Goal: Task Accomplishment & Management: Complete application form

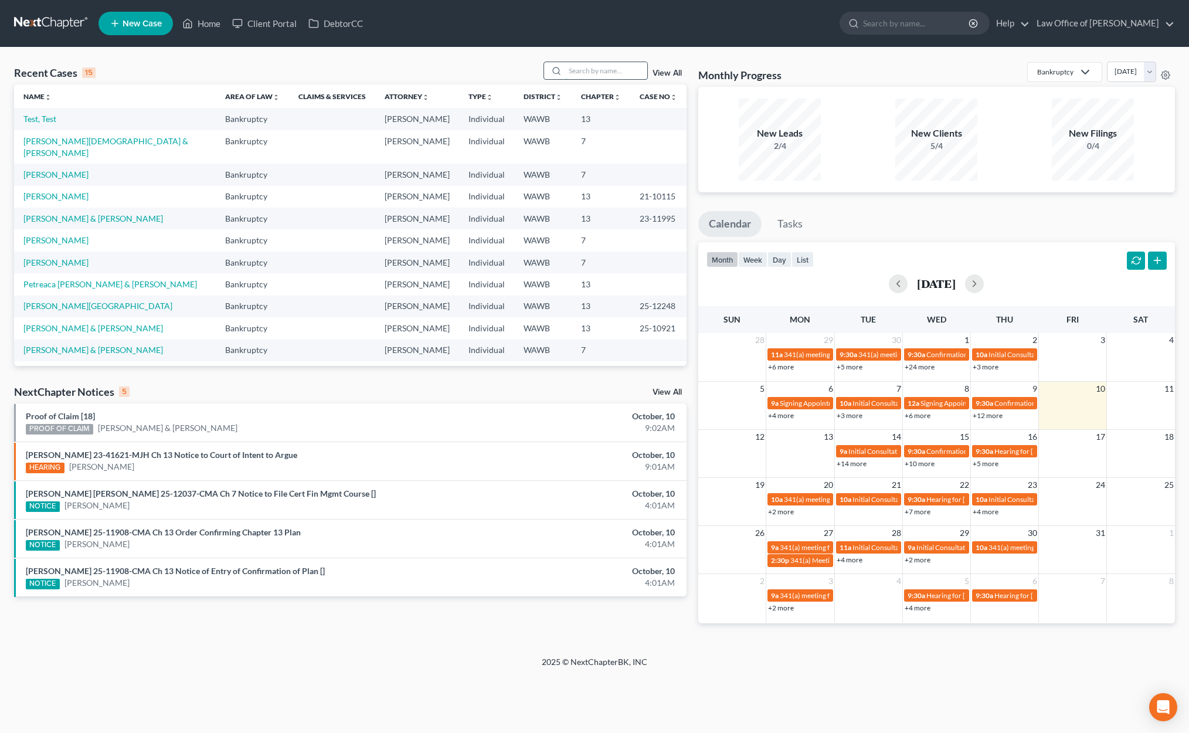
click at [580, 70] on input "search" at bounding box center [606, 70] width 82 height 17
click at [150, 18] on link "New Case" at bounding box center [136, 23] width 74 height 23
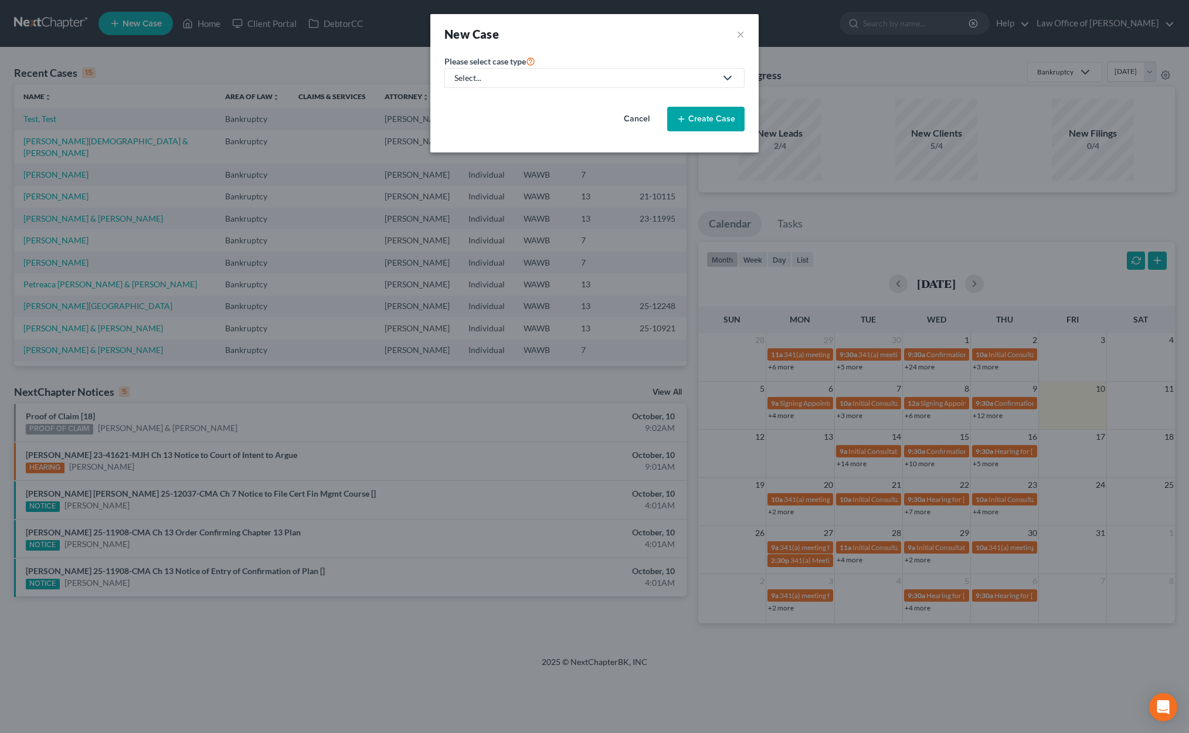
click at [643, 80] on div "Select..." at bounding box center [585, 78] width 262 height 12
click at [493, 104] on div "Bankruptcy" at bounding box center [477, 102] width 42 height 12
select select "87"
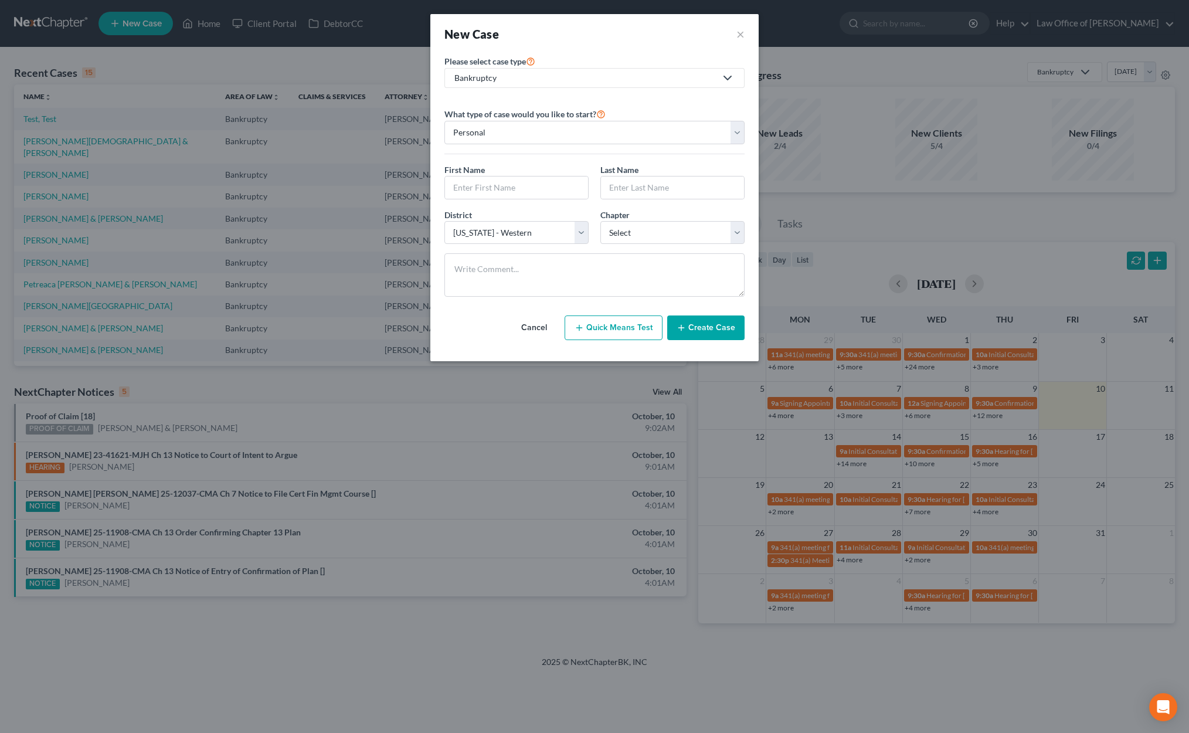
click at [538, 203] on div "First Name * Last Name *" at bounding box center [595, 186] width 312 height 45
click at [538, 191] on input "text" at bounding box center [516, 187] width 143 height 22
type input "[PERSON_NAME]"
select select "47"
type input "[PERSON_NAME]"
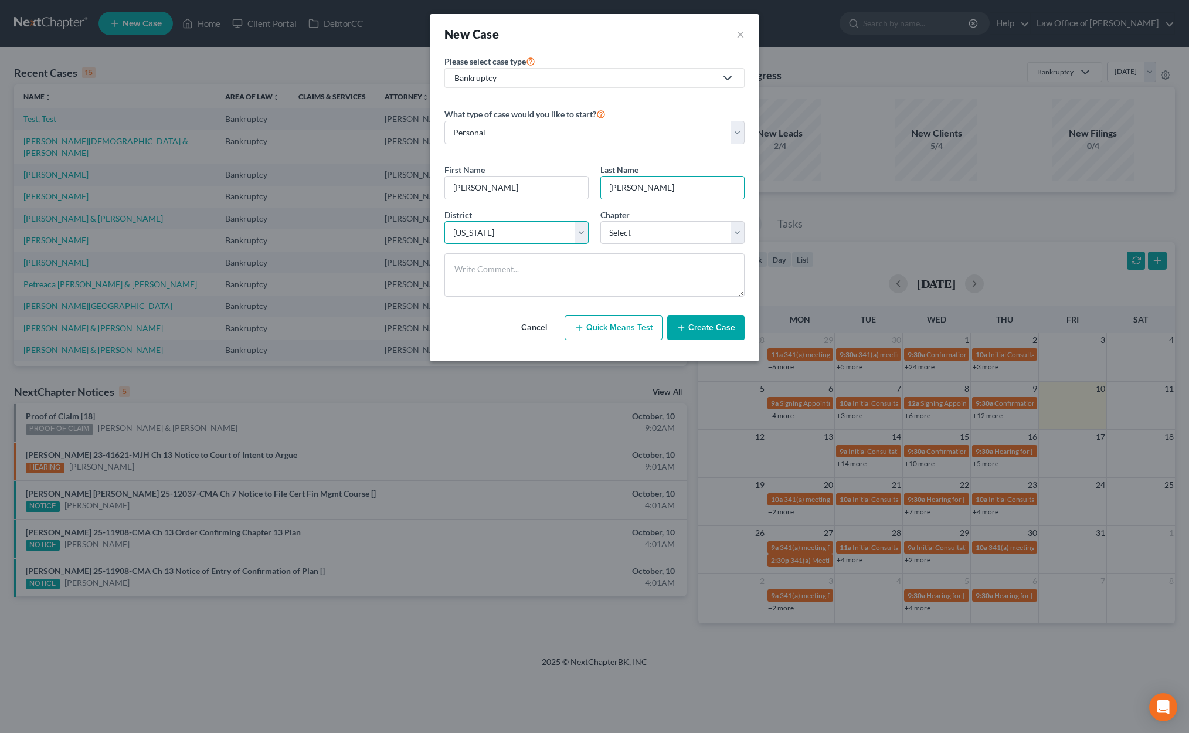
click at [483, 232] on select "Select [US_STATE] - [GEOGRAPHIC_DATA] [US_STATE] - [GEOGRAPHIC_DATA][US_STATE] …" at bounding box center [516, 232] width 144 height 23
select select "87"
click at [444, 221] on select "Select [US_STATE] - [GEOGRAPHIC_DATA] [US_STATE] - [GEOGRAPHIC_DATA][US_STATE] …" at bounding box center [516, 232] width 144 height 23
click at [664, 238] on select "Select 7 11 12 13" at bounding box center [672, 232] width 144 height 23
select select "0"
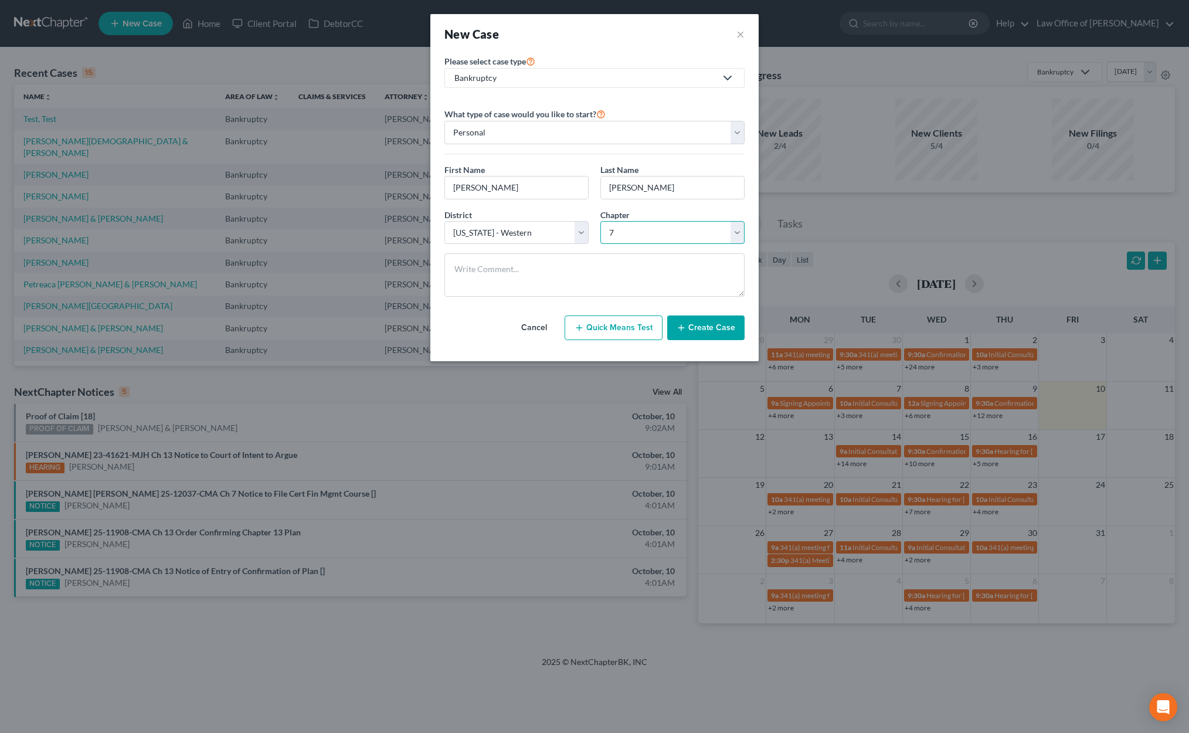
click at [600, 221] on select "Select 7 11 12 13" at bounding box center [672, 232] width 144 height 23
click at [696, 327] on button "Create Case" at bounding box center [705, 327] width 77 height 25
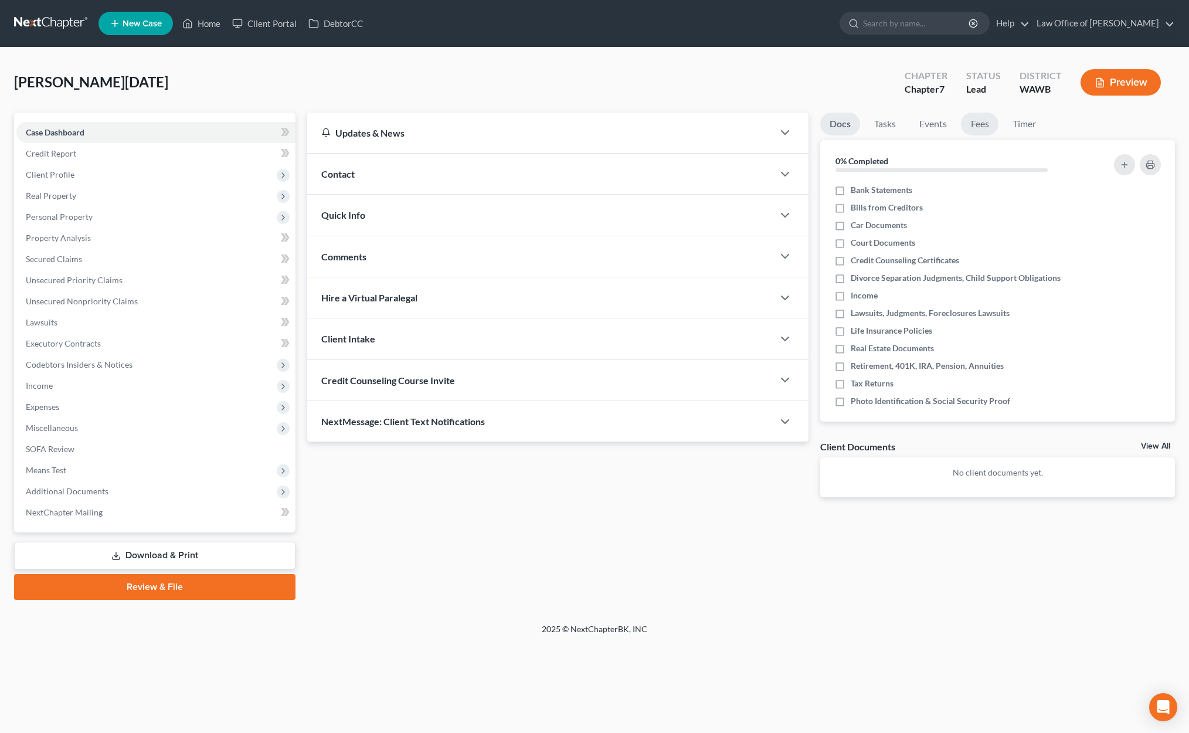
click at [979, 118] on link "Fees" at bounding box center [980, 124] width 38 height 23
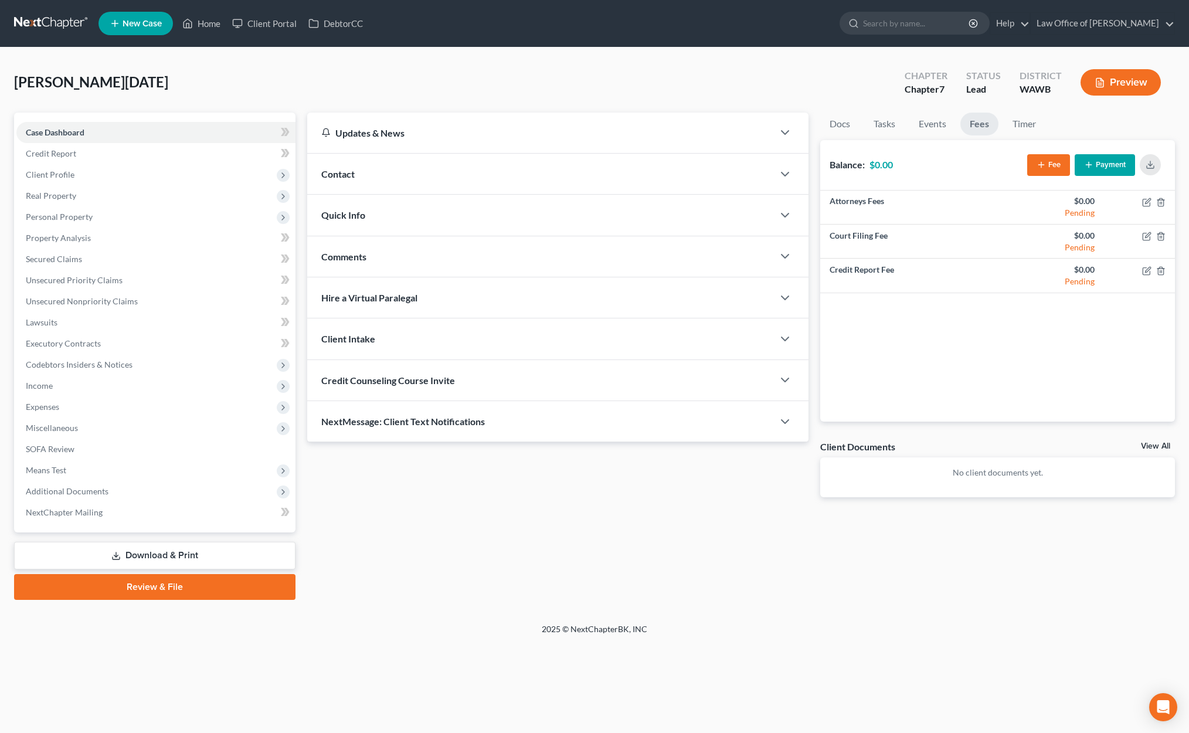
click at [1119, 162] on button "Payment" at bounding box center [1105, 165] width 60 height 22
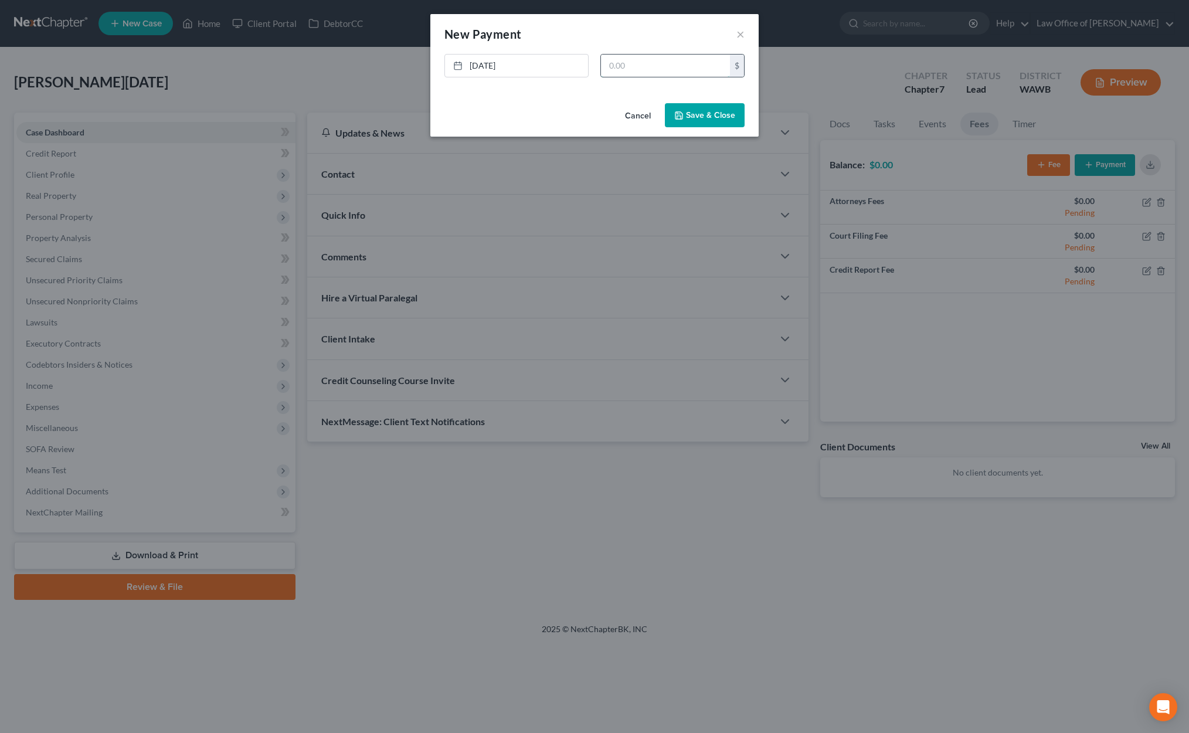
click at [686, 63] on input "text" at bounding box center [665, 66] width 129 height 22
type input "2,400"
click at [724, 110] on button "Save & Close" at bounding box center [705, 115] width 80 height 25
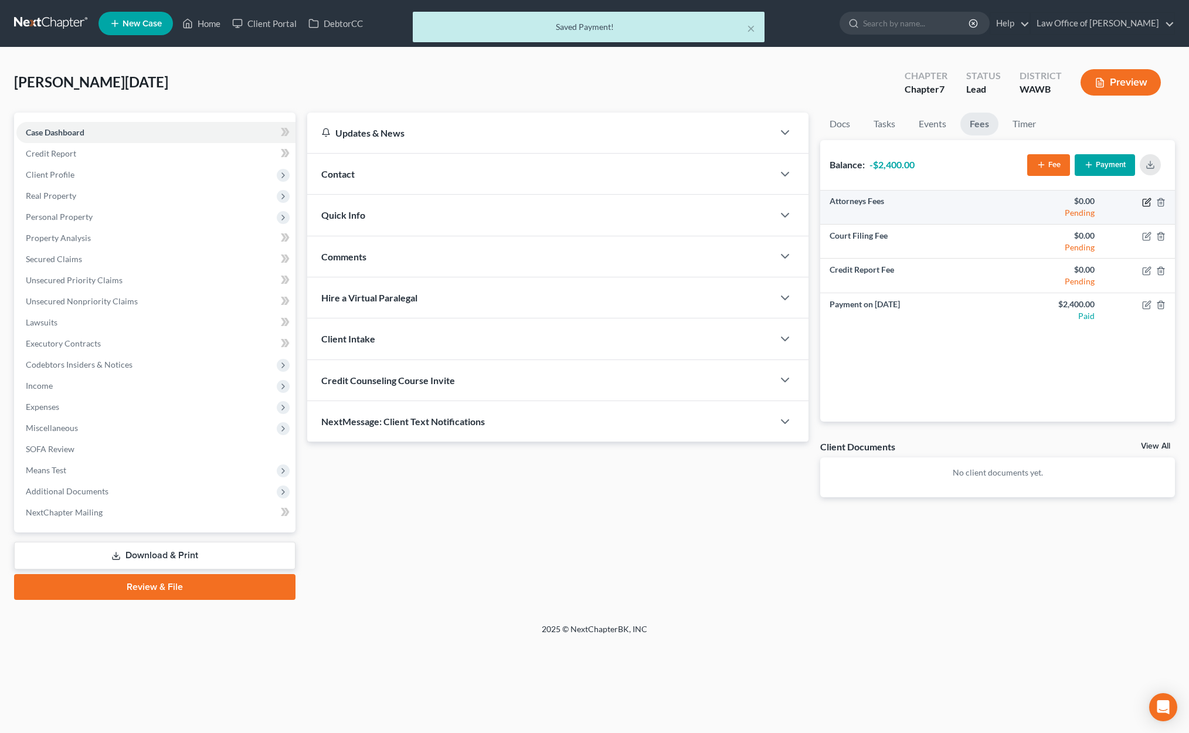
click at [1143, 201] on icon "button" at bounding box center [1146, 202] width 9 height 9
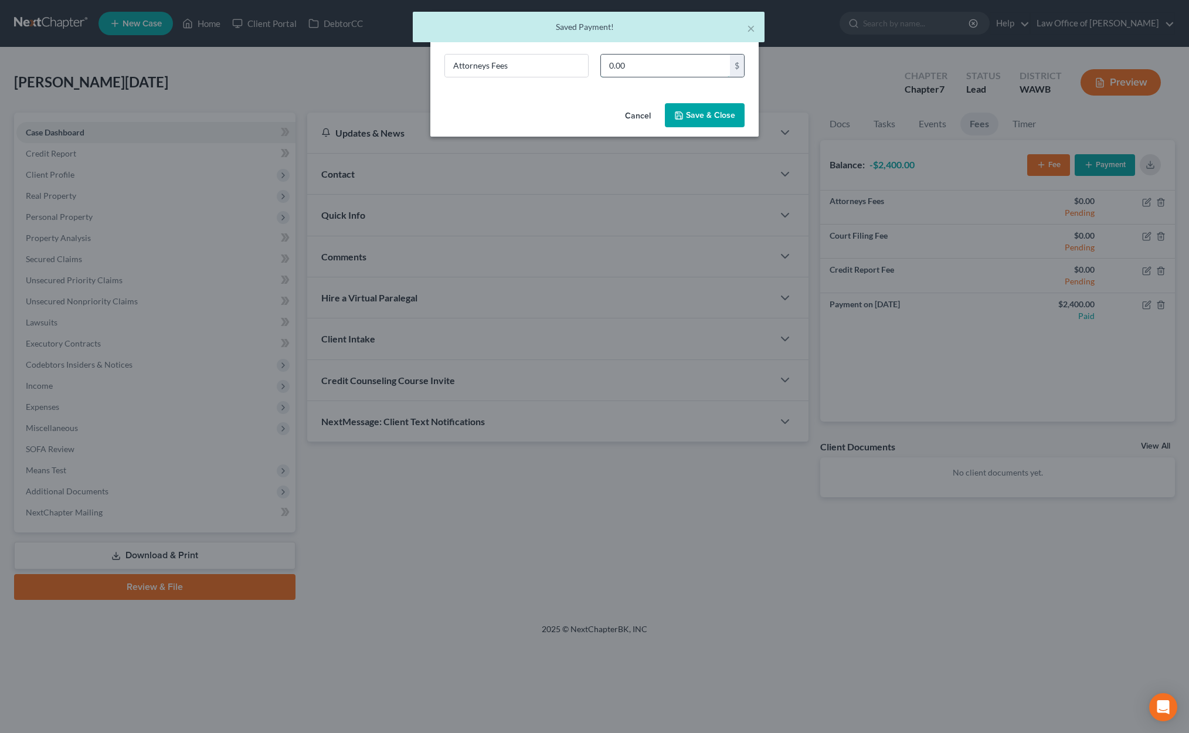
click at [642, 67] on input "0.00" at bounding box center [665, 66] width 129 height 22
type input "2,000"
click at [704, 120] on button "Save & Close" at bounding box center [705, 115] width 80 height 25
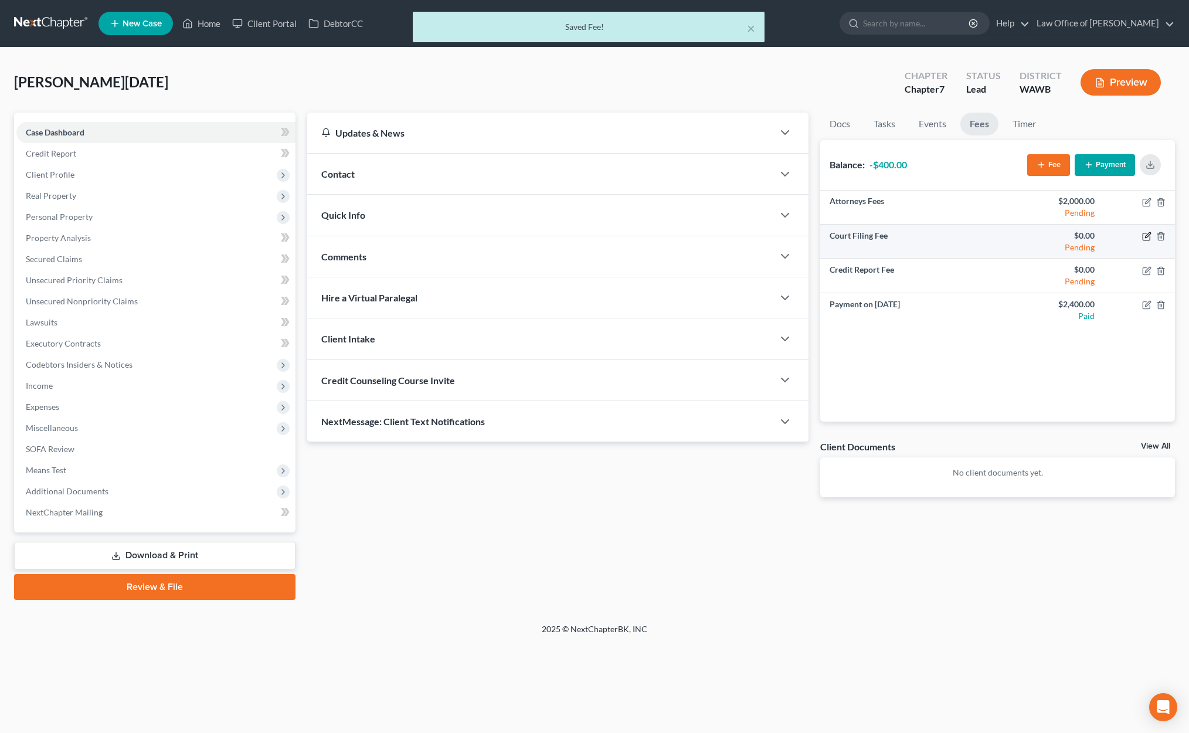
click at [1146, 239] on icon "button" at bounding box center [1146, 236] width 9 height 9
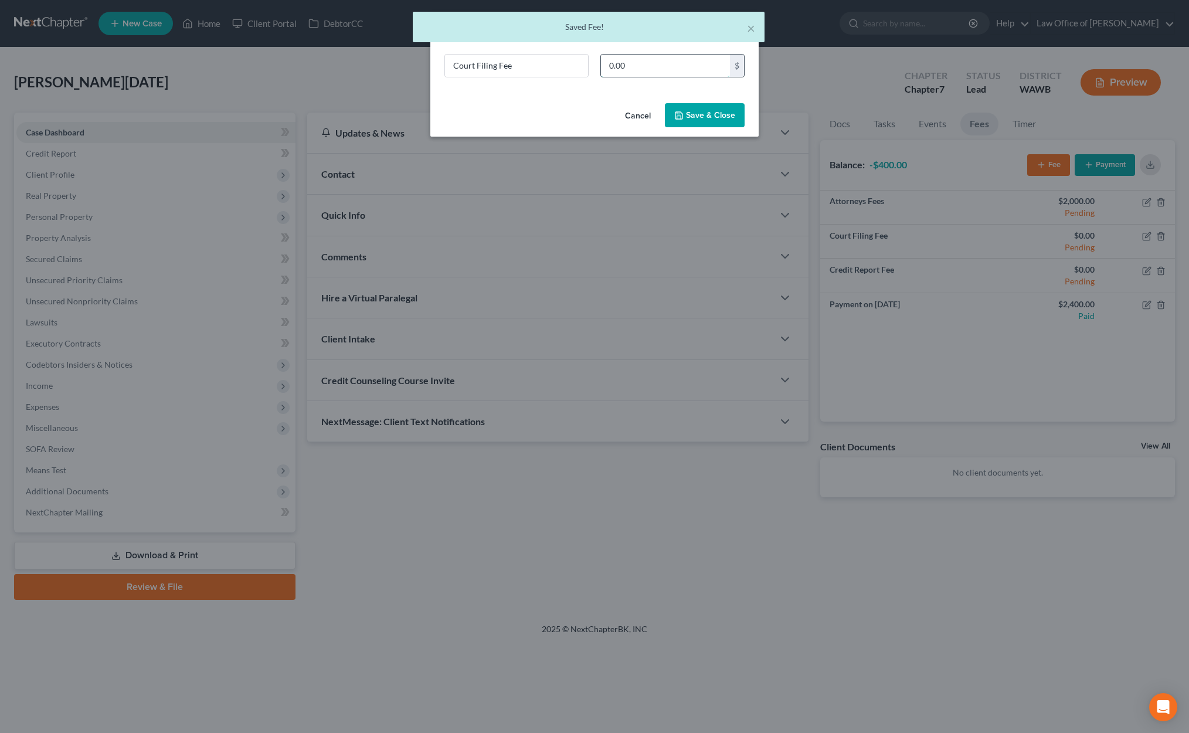
click at [637, 70] on input "0.00" at bounding box center [665, 66] width 129 height 22
drag, startPoint x: 637, startPoint y: 70, endPoint x: 687, endPoint y: 101, distance: 58.2
click at [656, 70] on input "338" at bounding box center [665, 66] width 129 height 22
type input "338"
click at [715, 118] on button "Save & Close" at bounding box center [705, 115] width 80 height 25
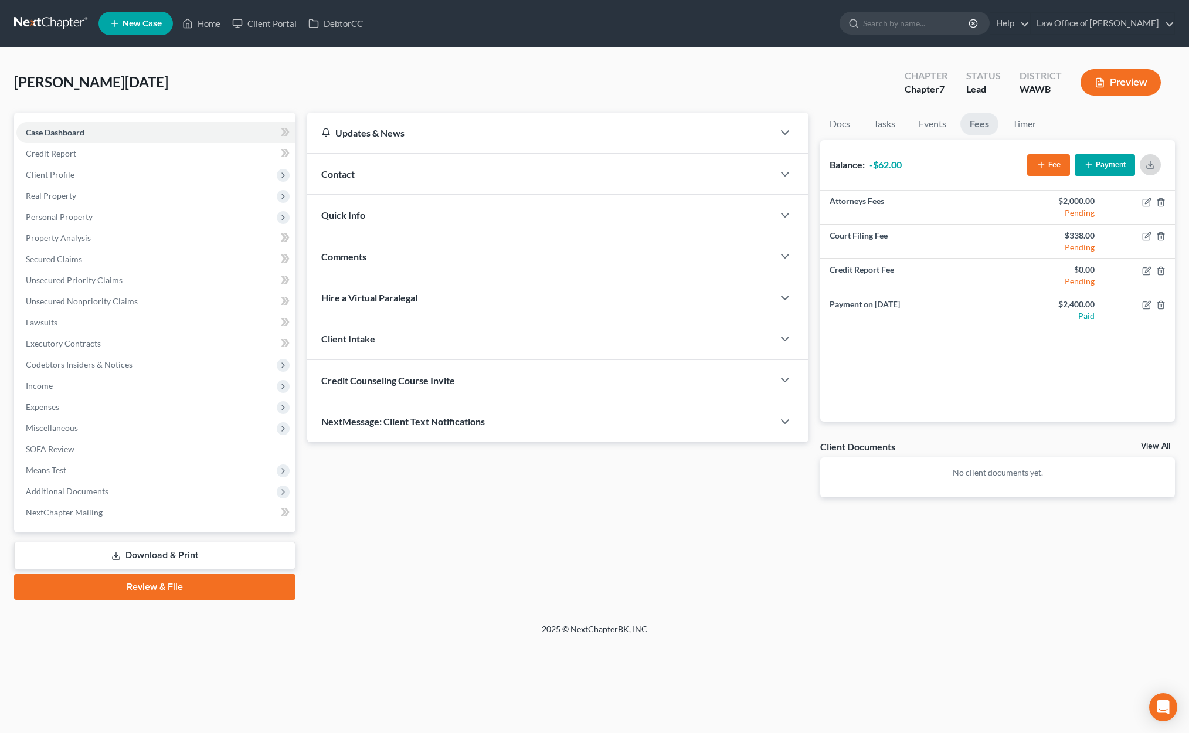
click at [1150, 168] on icon "button" at bounding box center [1150, 167] width 7 height 2
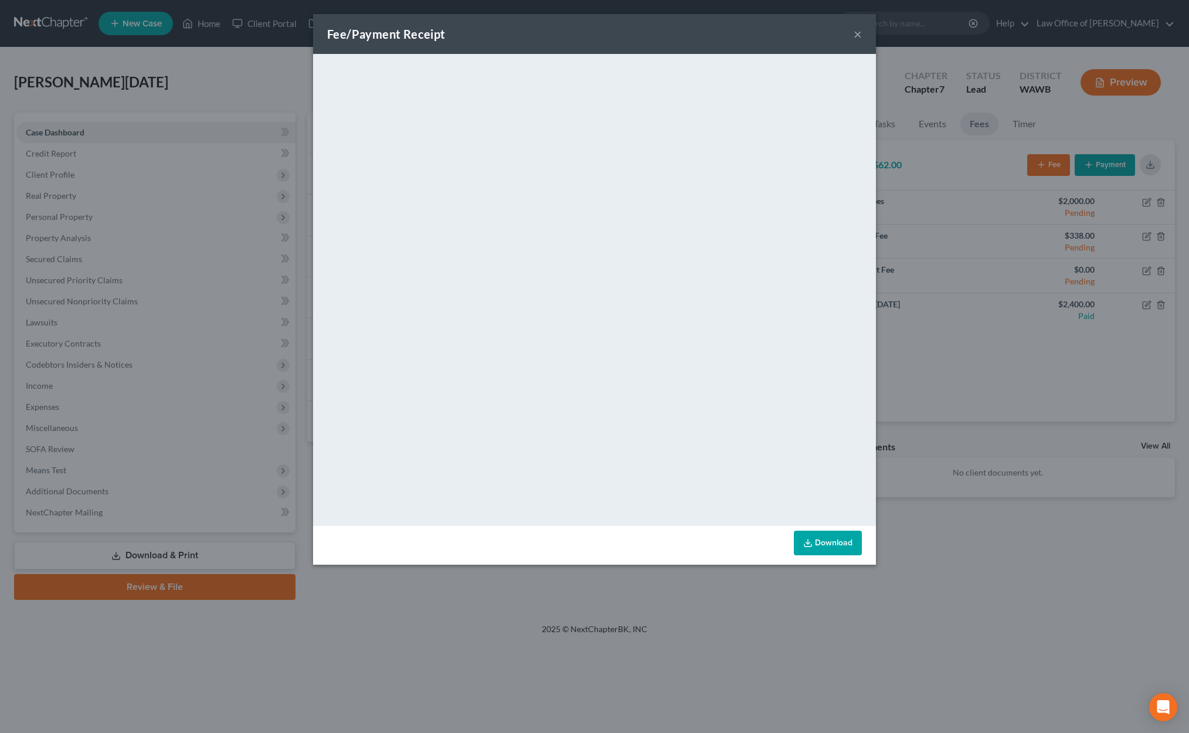
click at [833, 546] on link "Download" at bounding box center [828, 543] width 68 height 25
click at [858, 30] on button "×" at bounding box center [858, 34] width 8 height 14
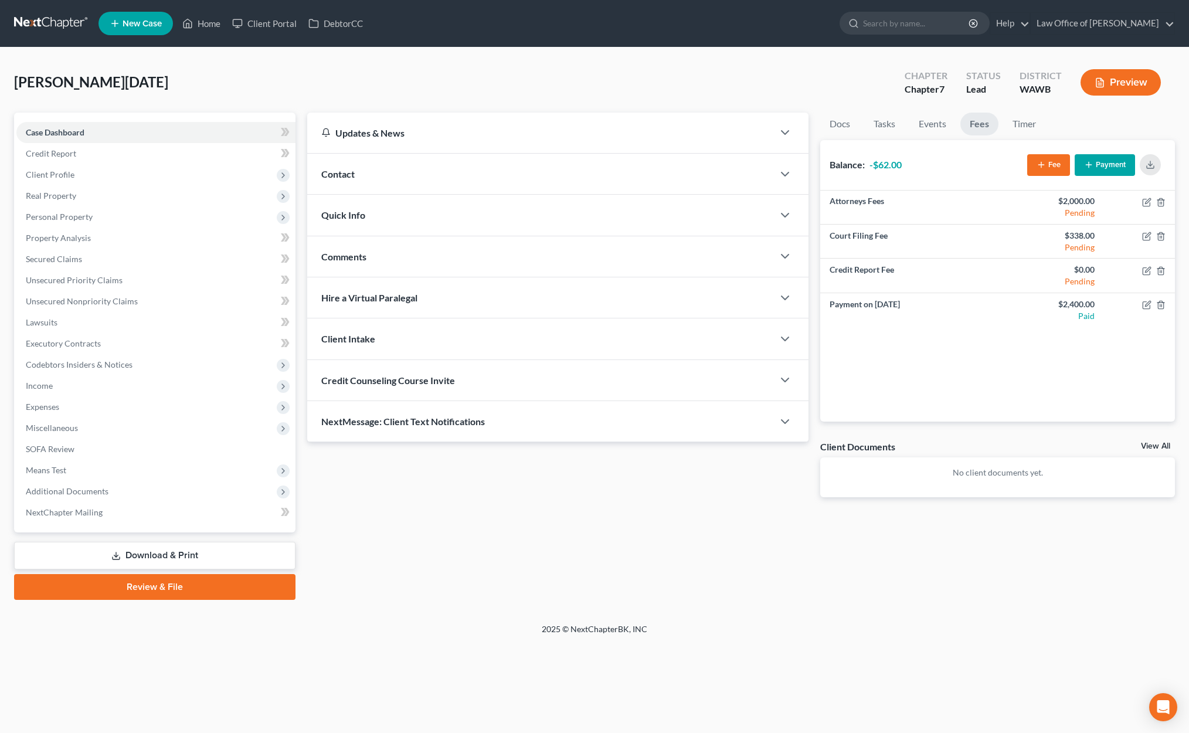
click at [1109, 165] on button "Payment" at bounding box center [1105, 165] width 60 height 22
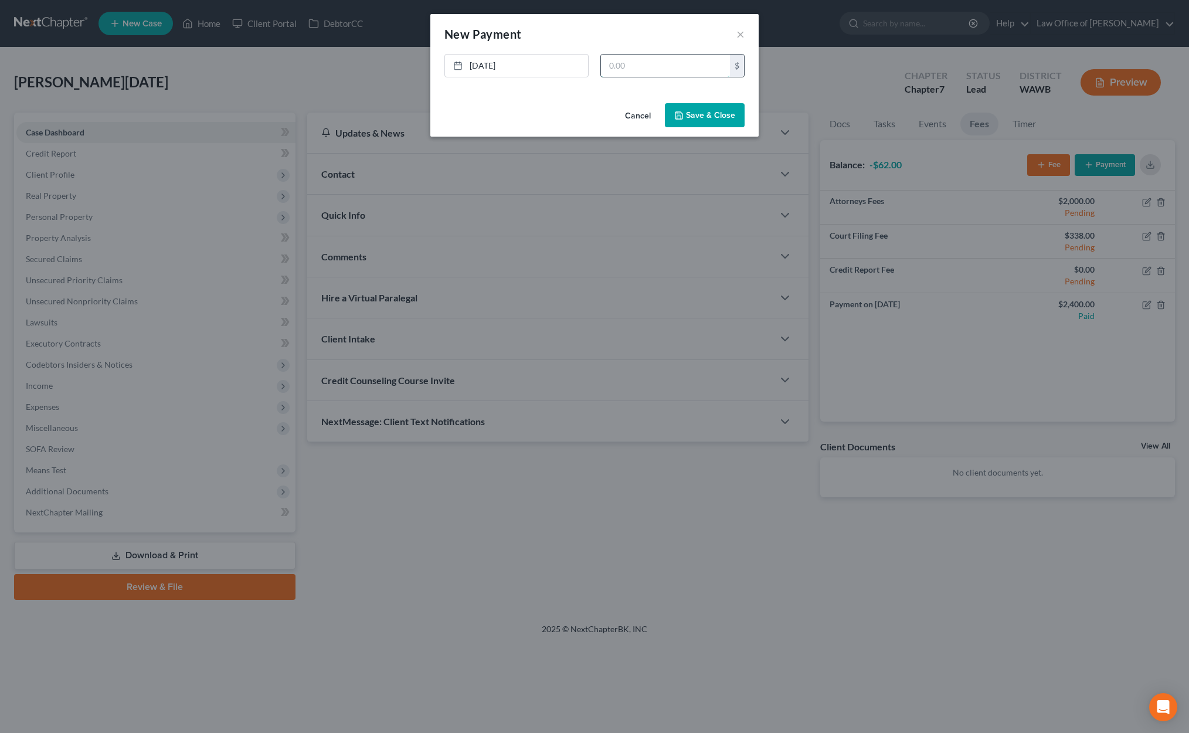
click at [640, 68] on input "text" at bounding box center [665, 66] width 129 height 22
click at [630, 116] on button "Cancel" at bounding box center [638, 115] width 45 height 23
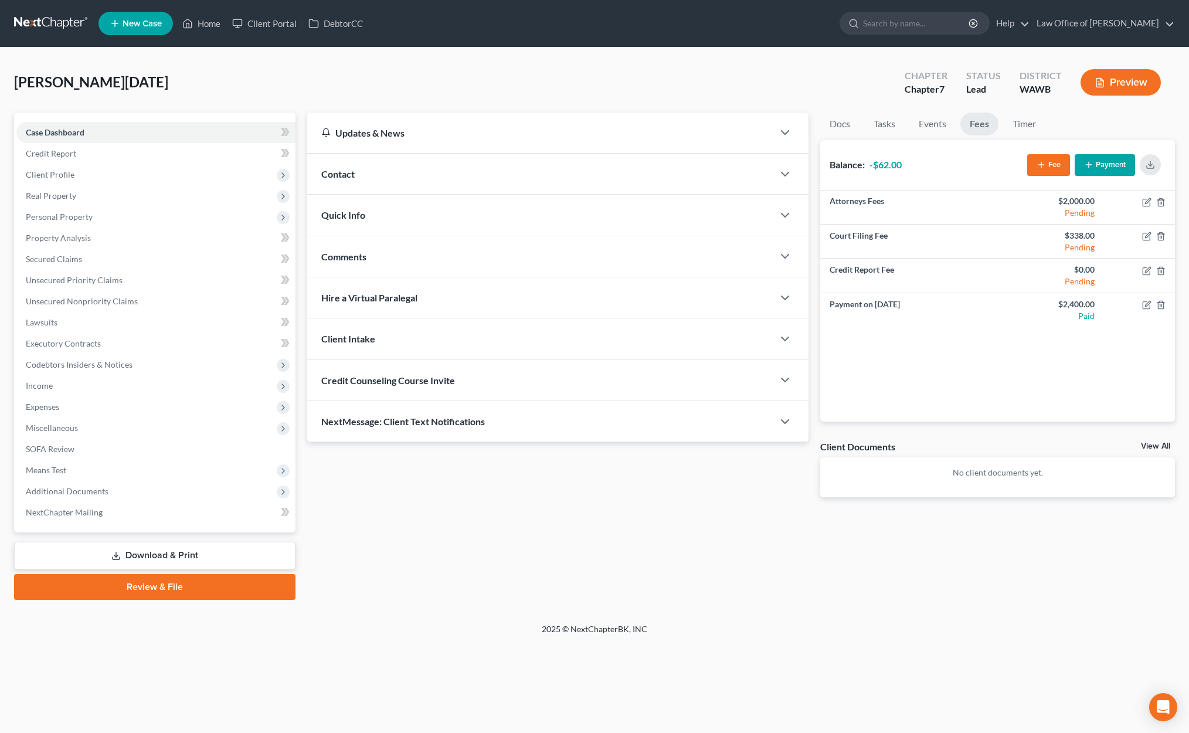
click at [1040, 165] on line "button" at bounding box center [1040, 165] width 5 height 0
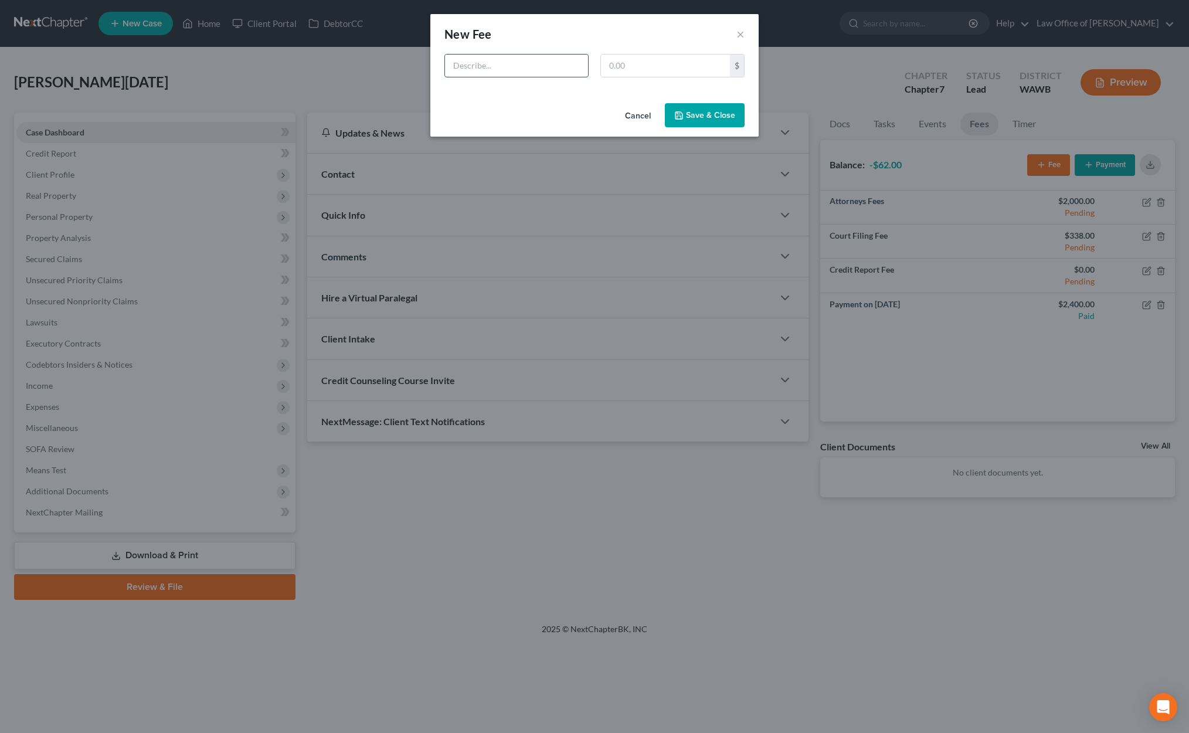
click at [511, 66] on input "text" at bounding box center [516, 66] width 143 height 22
type input "Refund"
type input "1"
type input "51"
click at [688, 110] on button "Save & Close" at bounding box center [705, 115] width 80 height 25
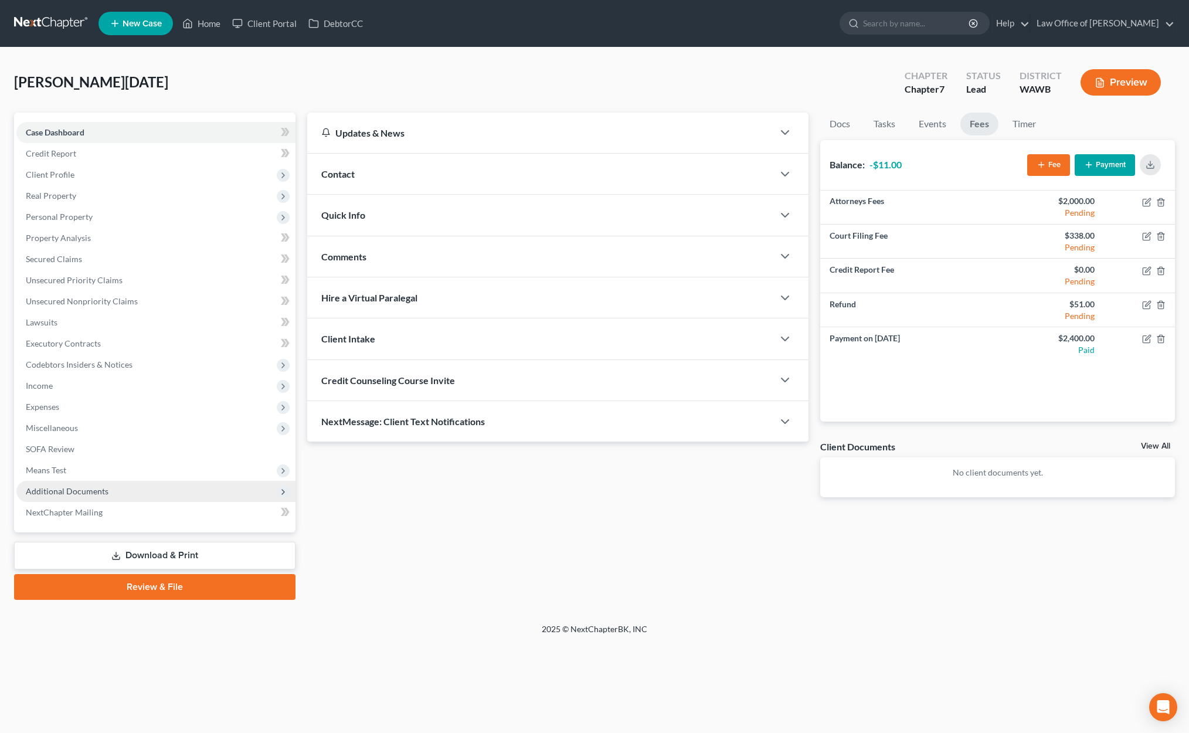
click at [136, 492] on span "Additional Documents" at bounding box center [155, 491] width 279 height 21
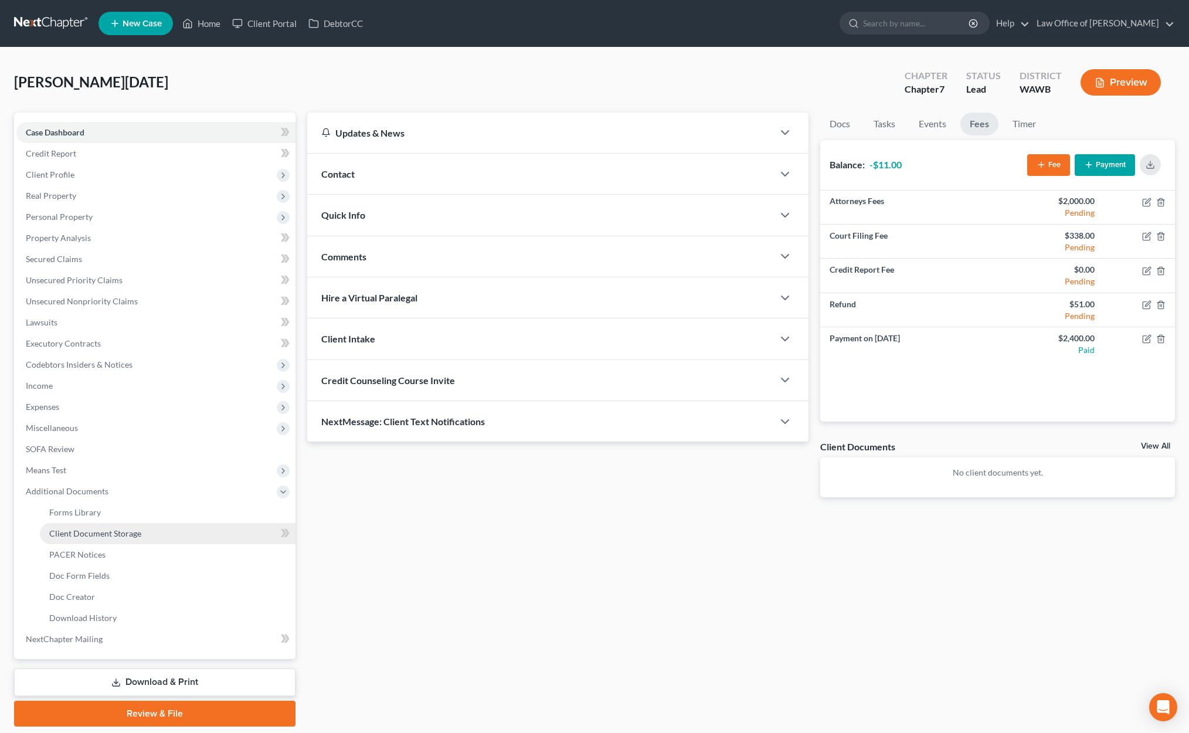
click at [131, 540] on link "Client Document Storage" at bounding box center [168, 533] width 256 height 21
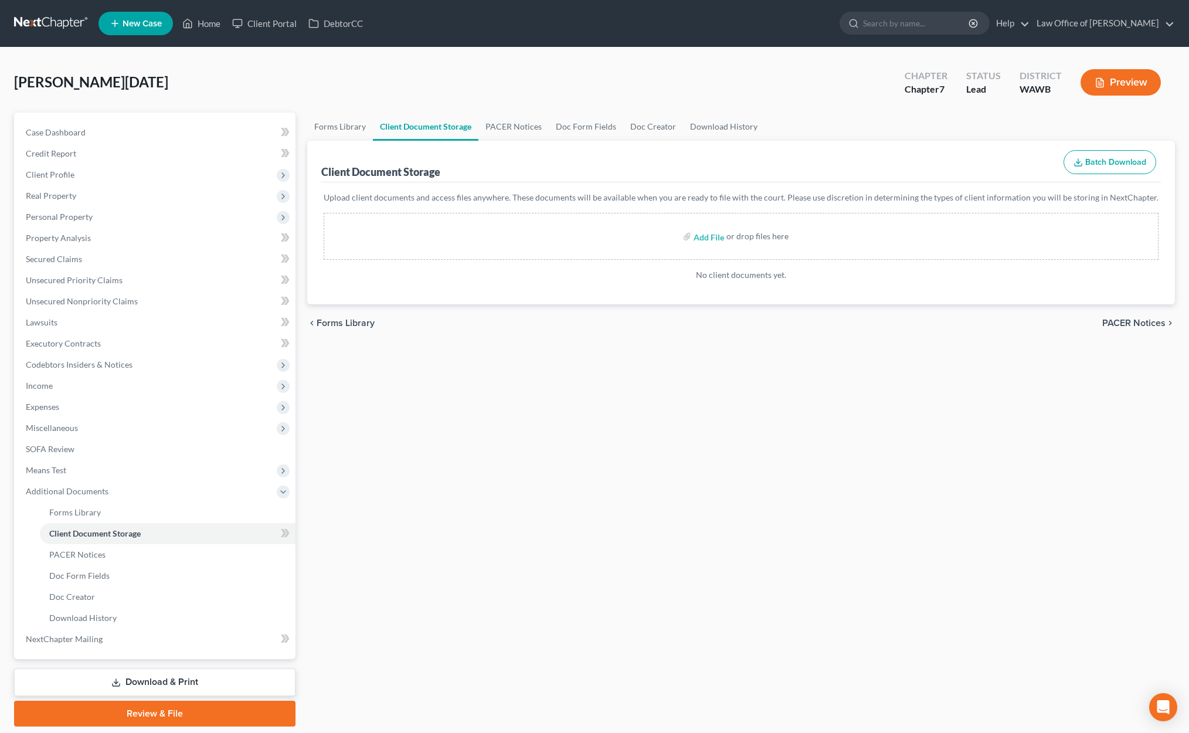
click at [53, 16] on link at bounding box center [51, 23] width 75 height 21
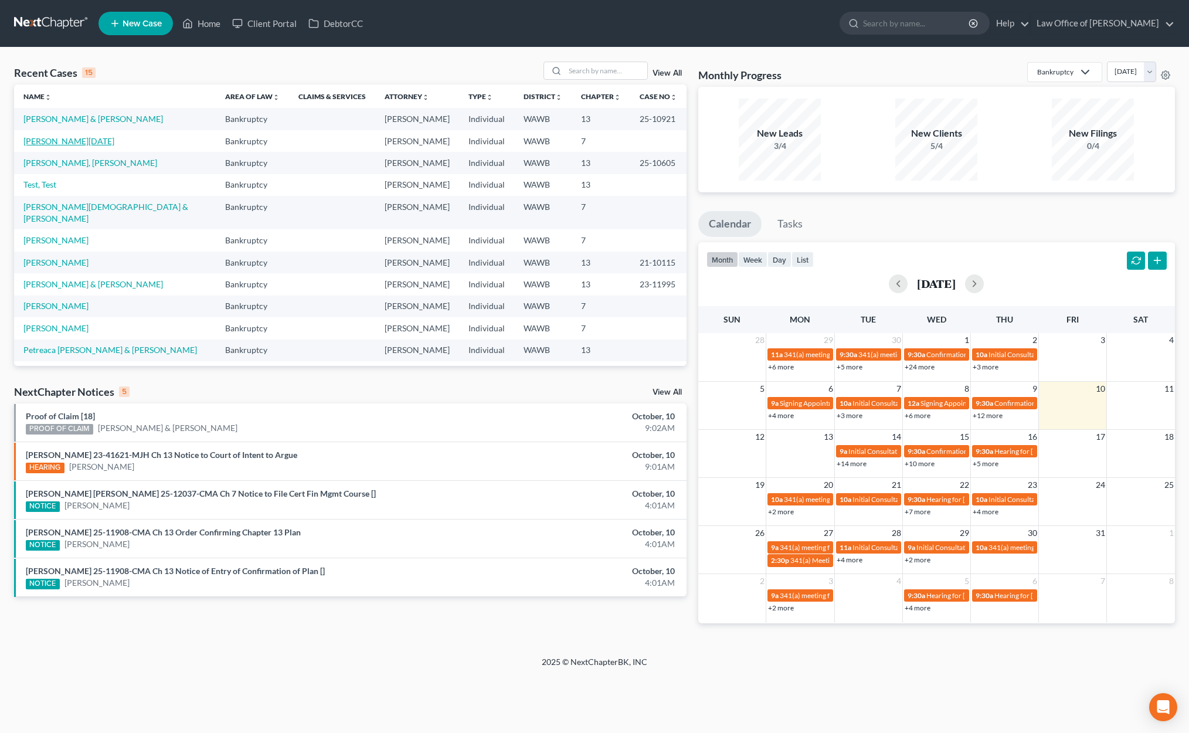
click at [62, 138] on link "[PERSON_NAME][DATE]" at bounding box center [68, 141] width 91 height 10
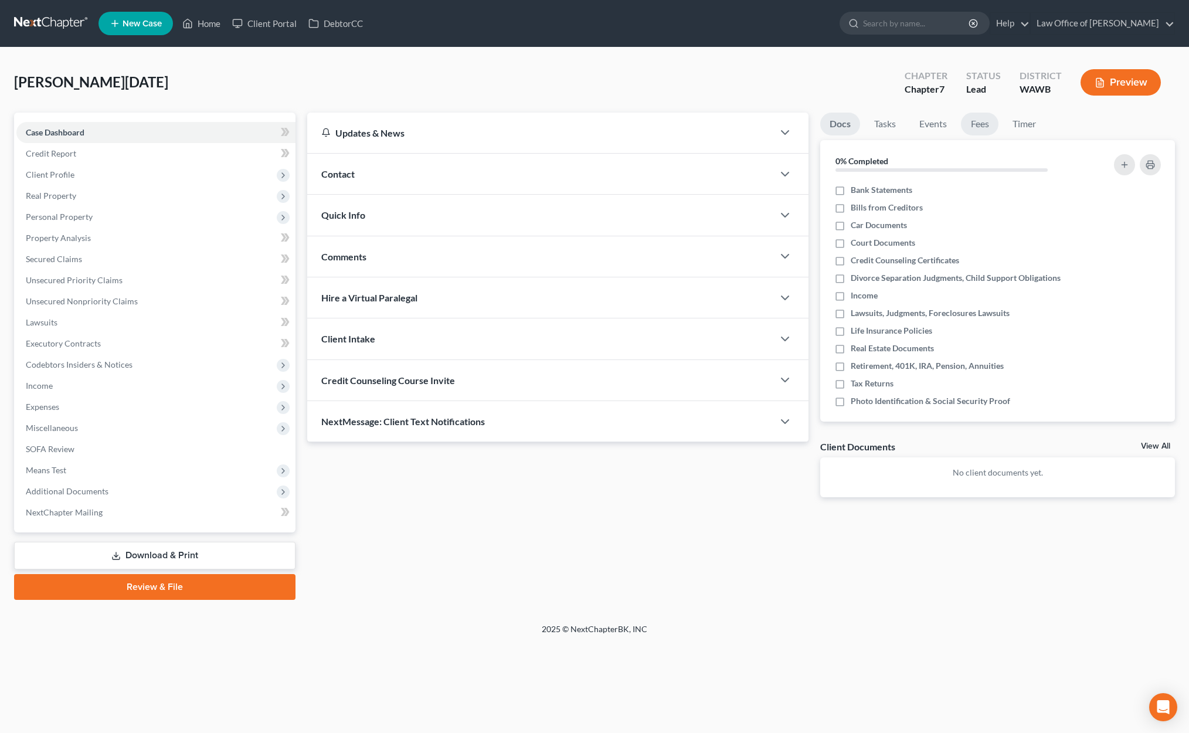
click at [979, 120] on link "Fees" at bounding box center [980, 124] width 38 height 23
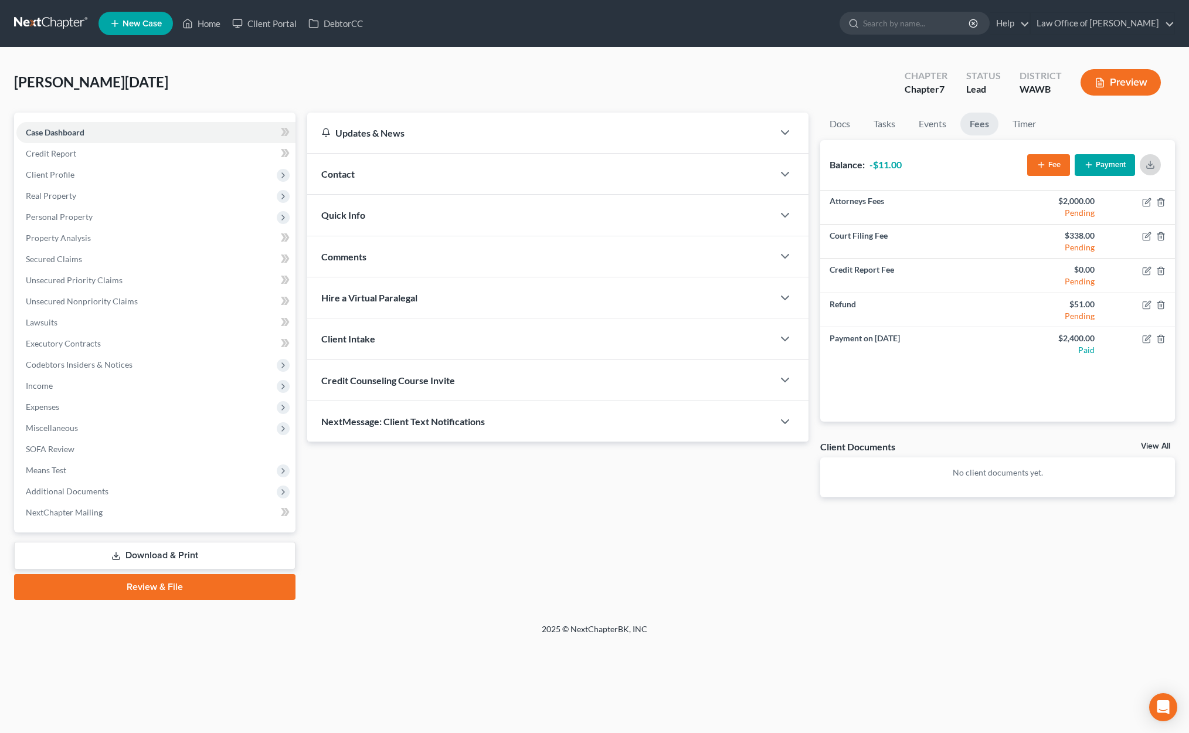
click at [1146, 164] on icon "button" at bounding box center [1150, 164] width 9 height 9
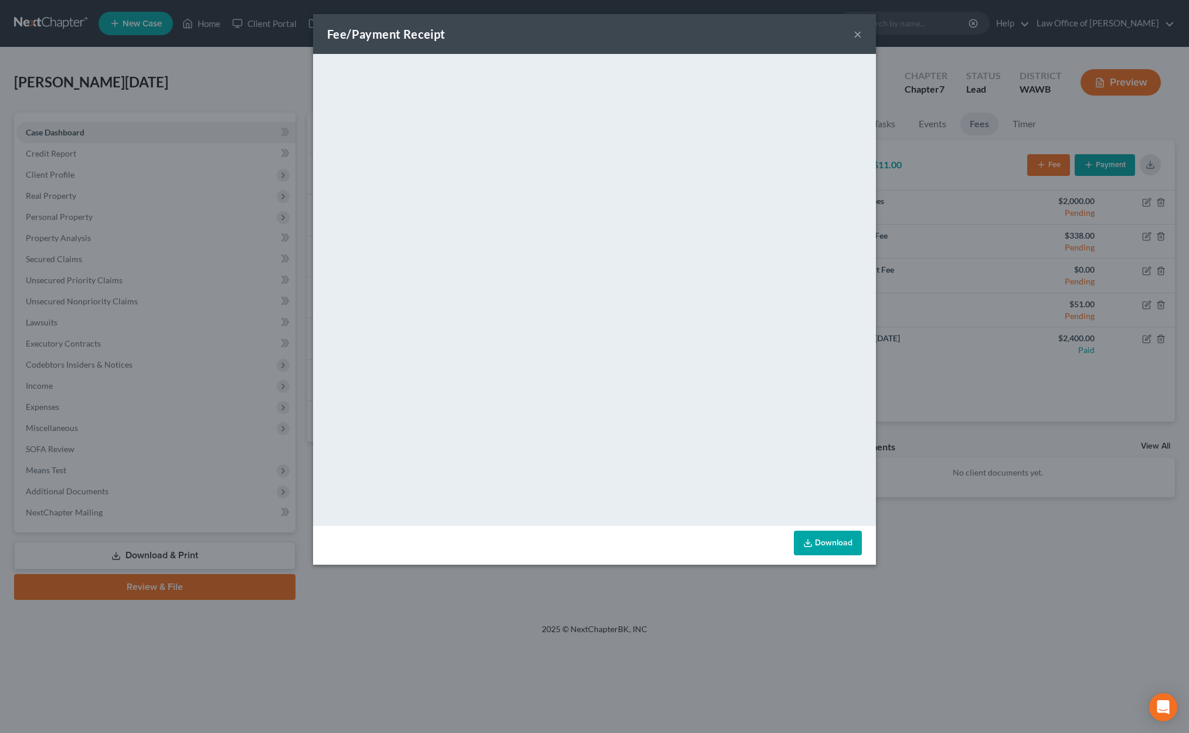
click at [860, 32] on button "×" at bounding box center [858, 34] width 8 height 14
